Goal: Transaction & Acquisition: Purchase product/service

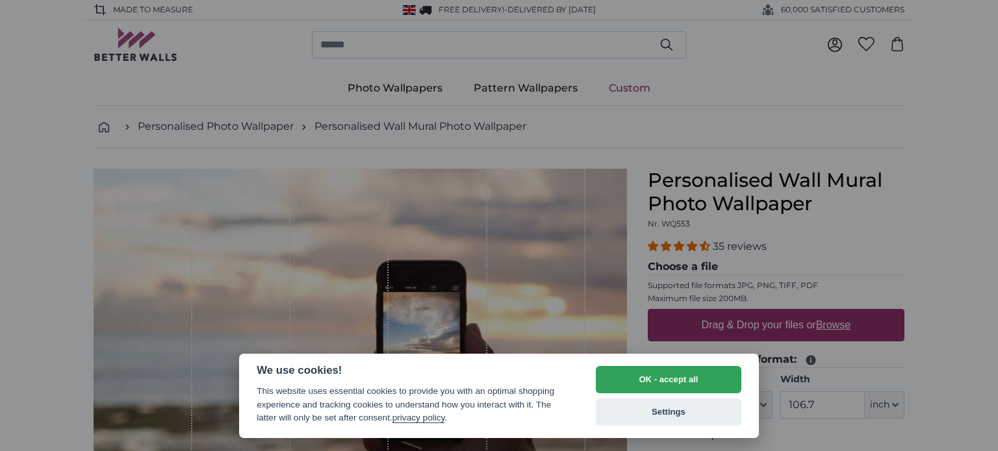
click at [640, 380] on button "OK - accept all" at bounding box center [669, 379] width 146 height 27
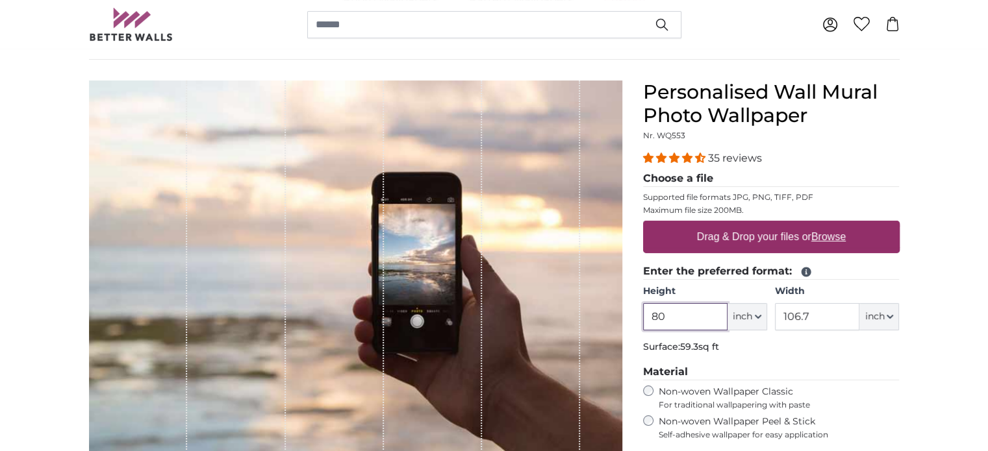
scroll to position [130, 0]
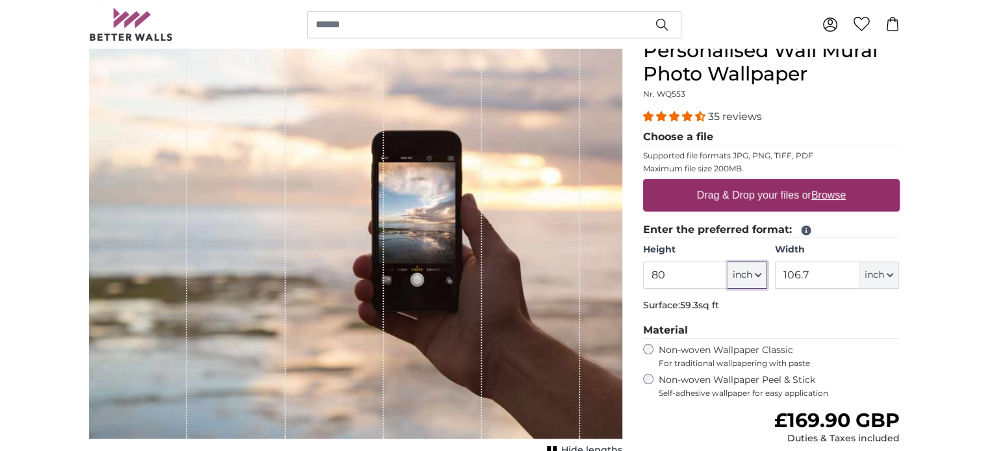
click at [742, 272] on span "inch" at bounding box center [742, 275] width 19 height 13
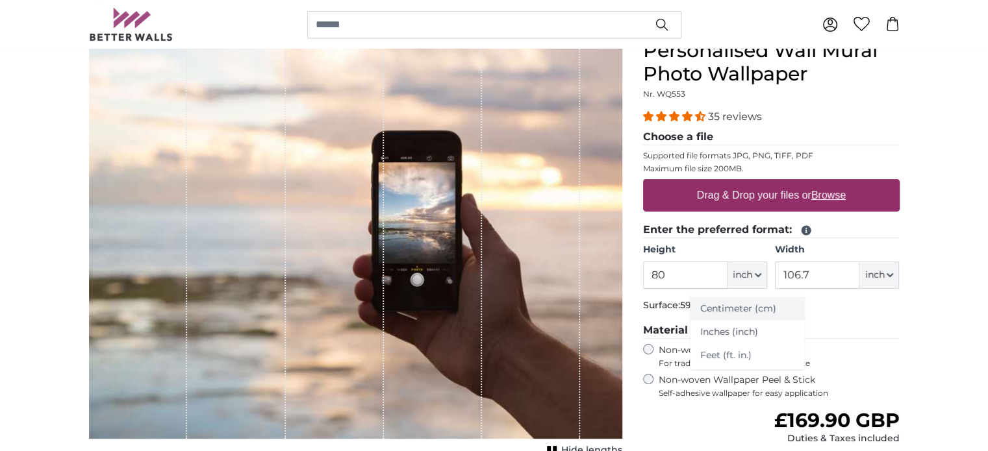
click at [730, 309] on link "Centimeter (cm)" at bounding box center [747, 309] width 114 height 23
type input "203.2"
type input "271.1"
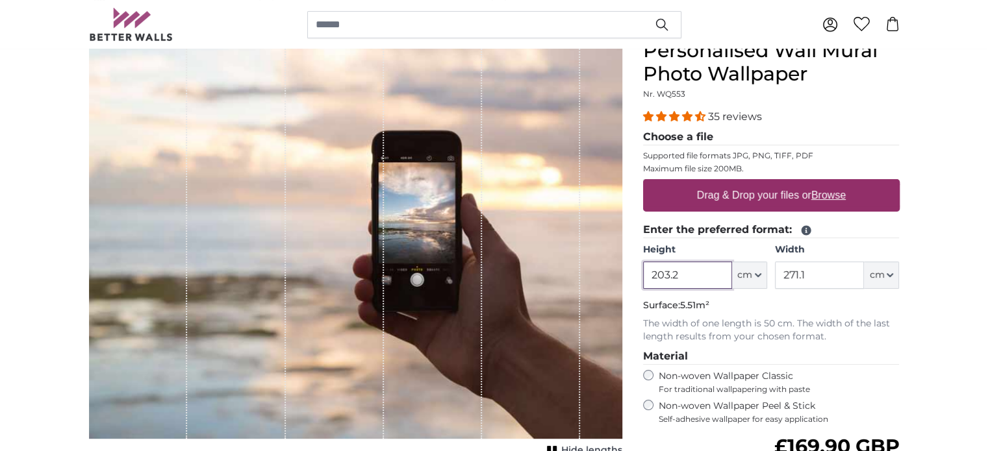
click at [696, 277] on input "203.2" at bounding box center [687, 275] width 89 height 27
type input "1"
type input "250"
click at [844, 272] on input "271.1" at bounding box center [819, 275] width 89 height 27
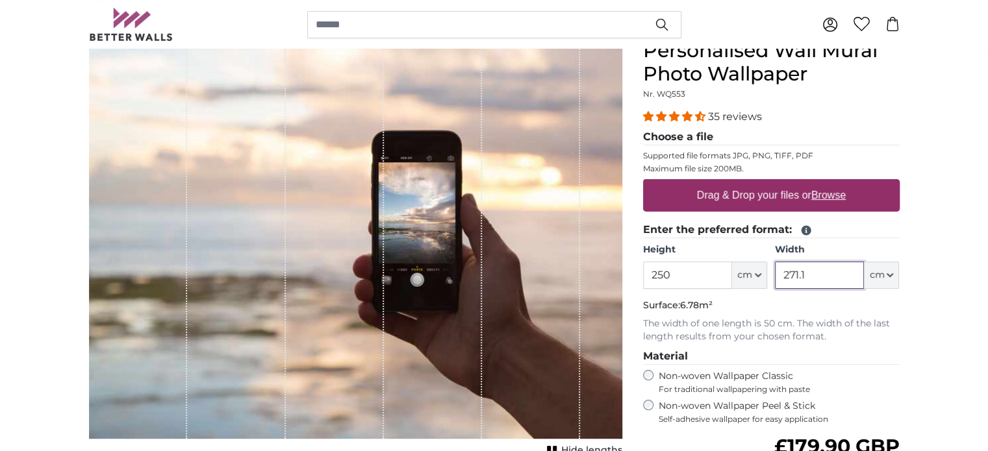
click at [844, 272] on input "271.1" at bounding box center [819, 275] width 89 height 27
type input "300"
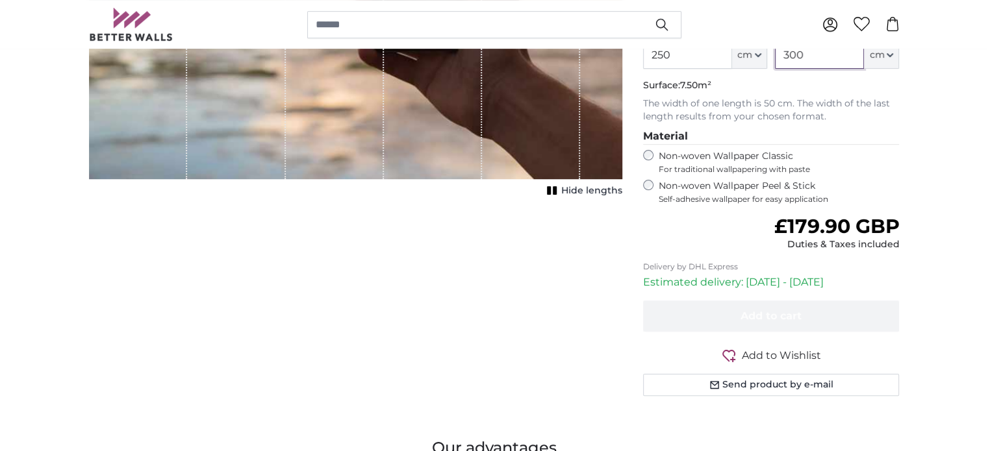
scroll to position [325, 0]
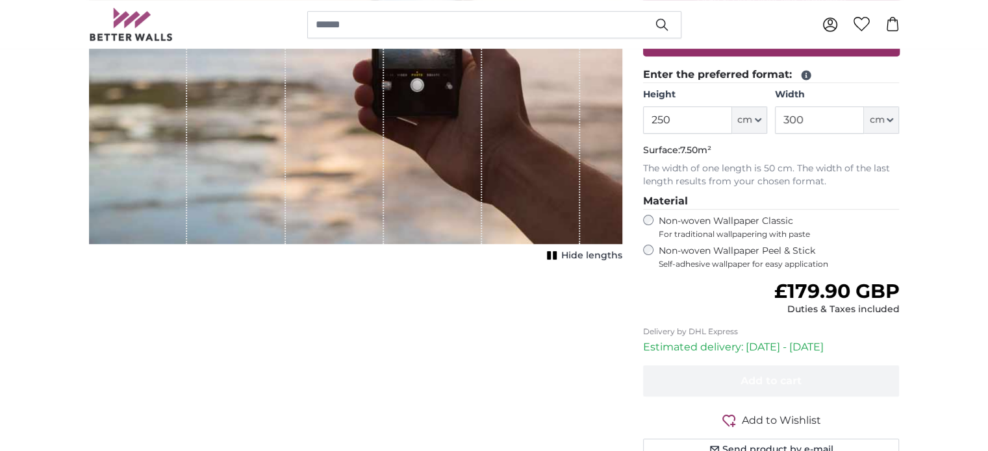
click at [654, 251] on div "Non-woven Wallpaper Peel & Stick Self-adhesive wallpaper for easy application" at bounding box center [771, 257] width 257 height 25
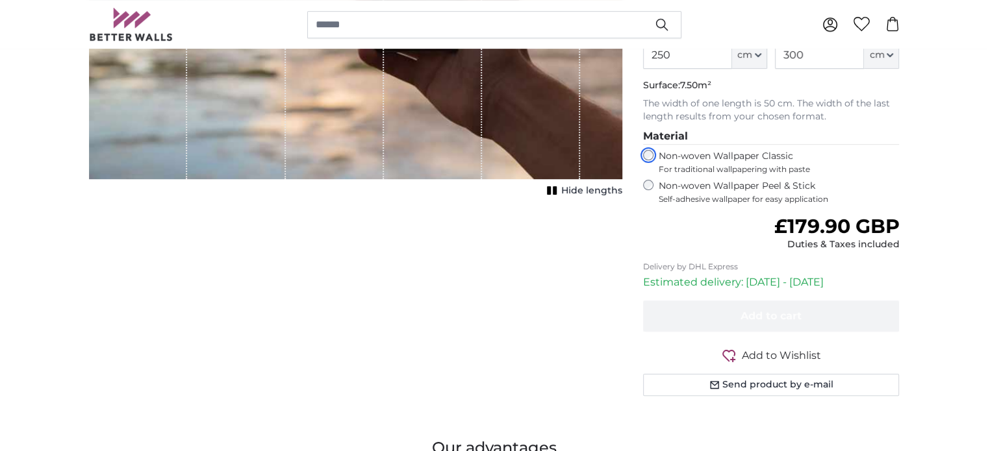
scroll to position [390, 0]
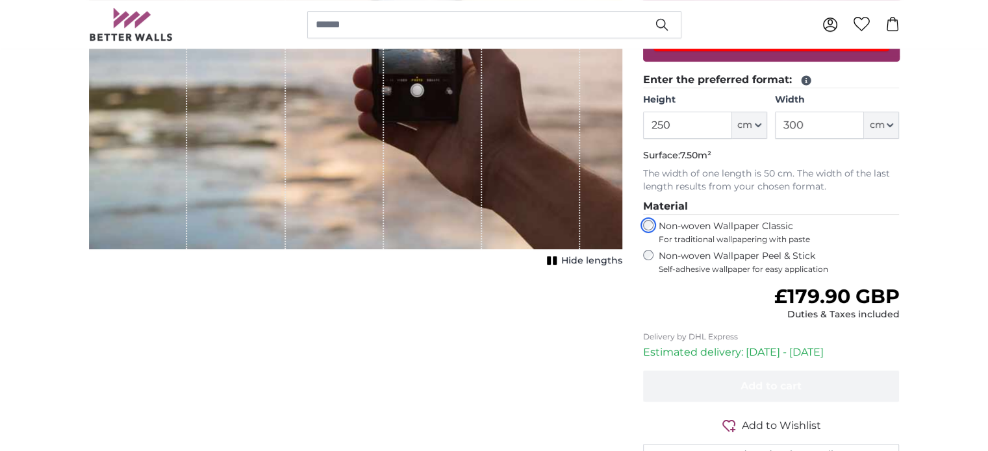
scroll to position [195, 0]
